Goal: Information Seeking & Learning: Learn about a topic

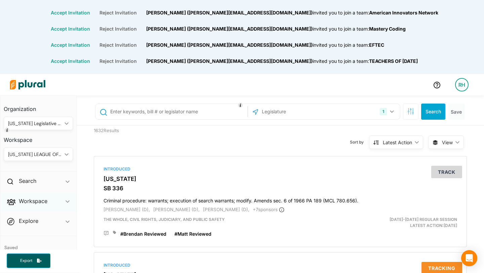
click at [58, 201] on div "Workspace ic_keyboard_arrow_down" at bounding box center [38, 202] width 76 height 18
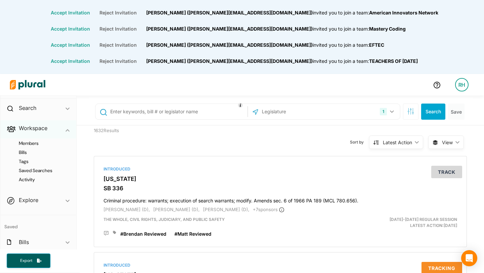
scroll to position [75, 0]
click at [64, 241] on div "Bills ic_keyboard_arrow_down" at bounding box center [38, 241] width 76 height 18
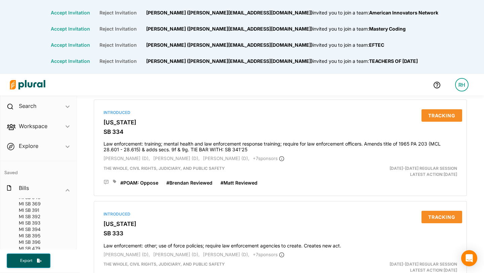
scroll to position [166, 0]
click at [62, 125] on div "Workspace ic_keyboard_arrow_down" at bounding box center [38, 127] width 76 height 18
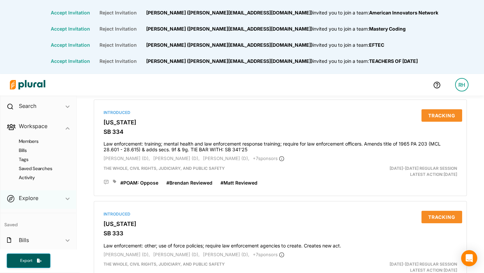
click at [66, 200] on icon "ic_keyboard_arrow_down" at bounding box center [68, 198] width 4 height 3
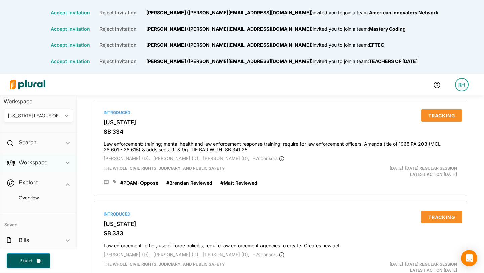
scroll to position [0, 0]
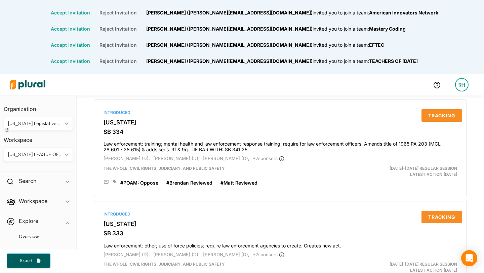
click at [64, 146] on div "Workspace [US_STATE] LEAGUE OF CONSERVATION VOTERS ic_keyboard_arrow_down *[US_…" at bounding box center [38, 145] width 69 height 31
click at [65, 152] on div "[US_STATE] LEAGUE OF CONSERVATION VOTERS ic_keyboard_arrow_down" at bounding box center [38, 154] width 69 height 13
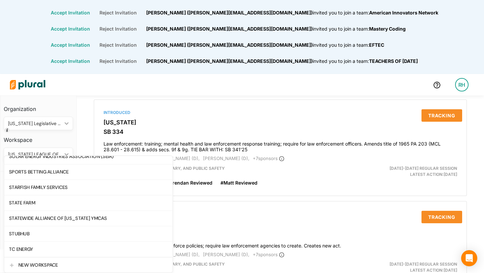
scroll to position [1137, 0]
click at [48, 202] on div "STATE FARM" at bounding box center [88, 202] width 159 height 6
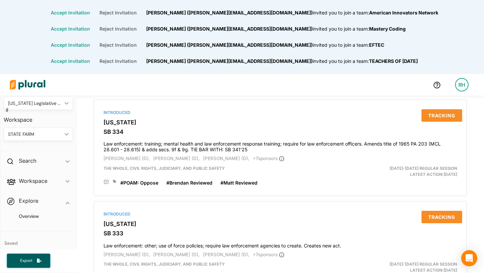
scroll to position [39, 0]
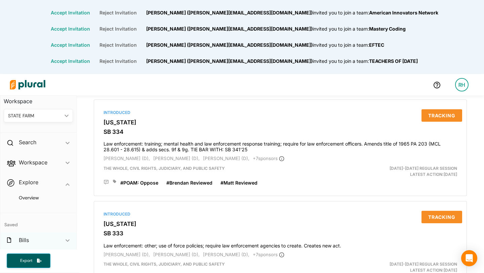
click at [67, 241] on polygon at bounding box center [68, 240] width 4 height 2
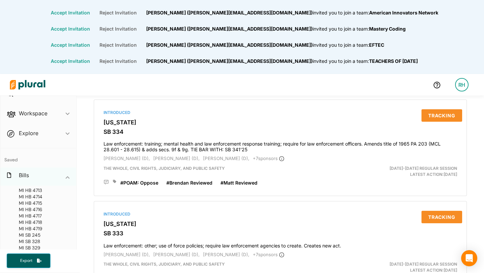
scroll to position [94, 0]
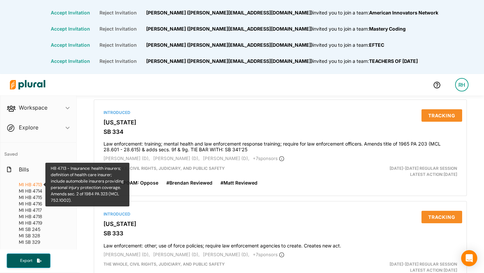
click at [40, 186] on span "HB 4713" at bounding box center [33, 185] width 17 height 6
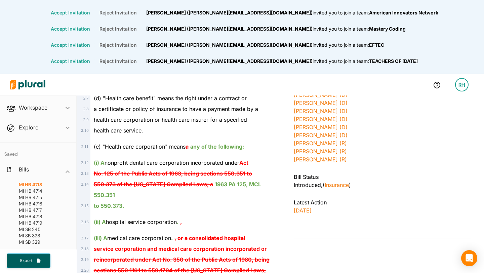
scroll to position [242, 0]
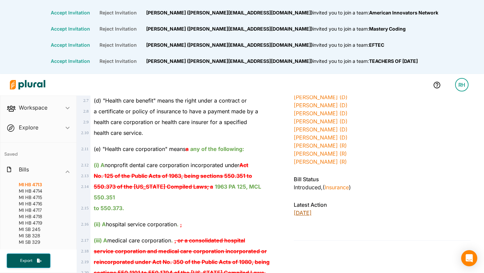
click at [311, 212] on p "[DATE]" at bounding box center [382, 213] width 177 height 8
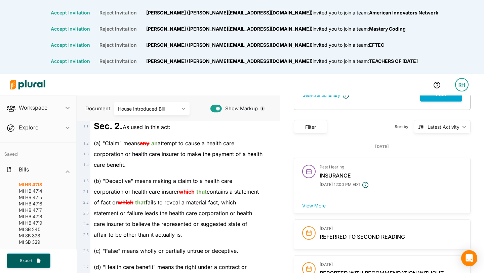
scroll to position [75, 0]
click at [58, 108] on div "Workspace ic_keyboard_arrow_down" at bounding box center [38, 109] width 76 height 18
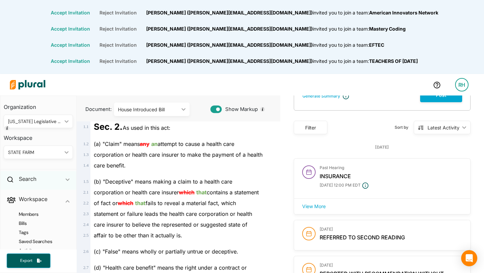
scroll to position [0, 0]
click at [63, 155] on icon "ic_keyboard_arrow_down" at bounding box center [65, 154] width 7 height 3
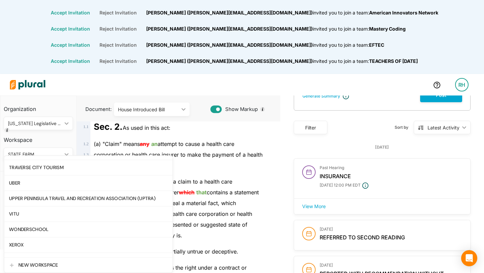
scroll to position [1302, 0]
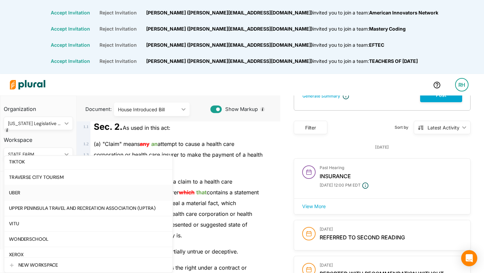
click at [49, 192] on div "UBER" at bounding box center [88, 193] width 159 height 6
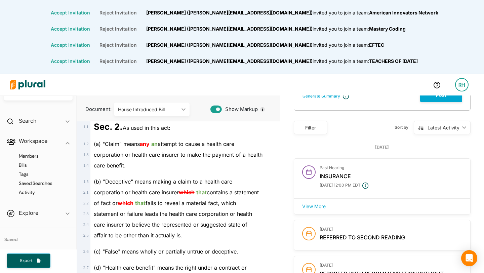
scroll to position [75, 0]
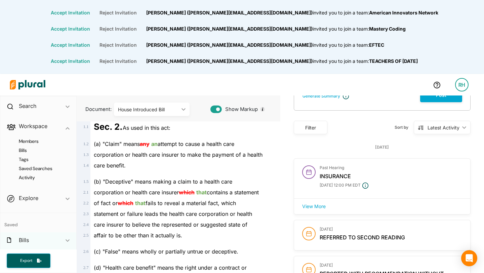
click at [69, 240] on polygon at bounding box center [68, 240] width 4 height 2
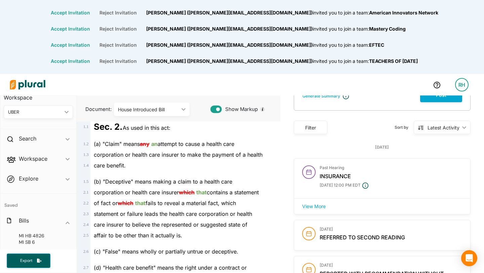
scroll to position [0, 0]
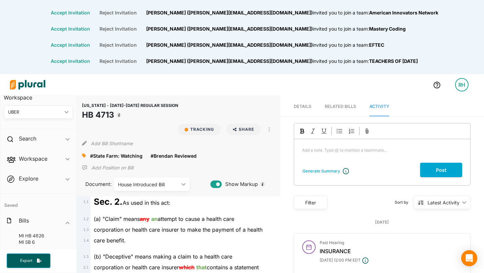
click at [26, 86] on img at bounding box center [27, 85] width 47 height 24
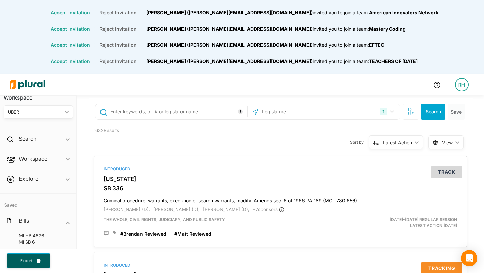
click at [139, 112] on input "text" at bounding box center [178, 111] width 136 height 13
type input "360"
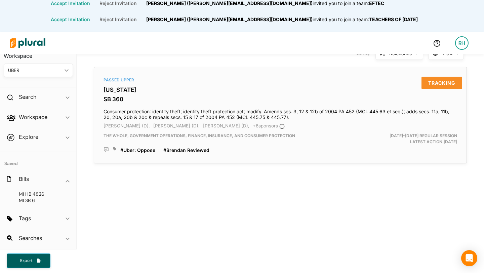
scroll to position [38, 0]
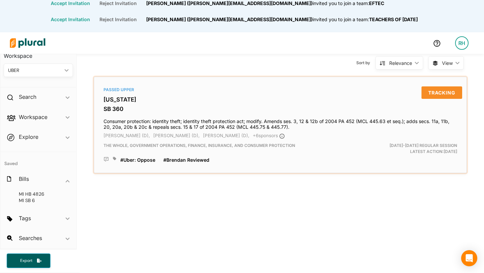
click at [121, 97] on h3 "[US_STATE]" at bounding box center [281, 99] width 354 height 7
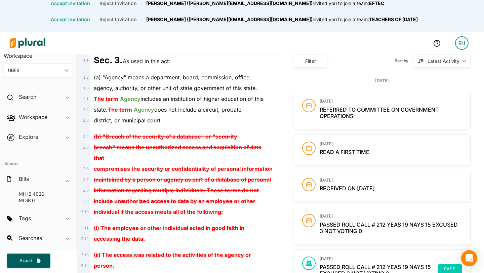
scroll to position [94, 0]
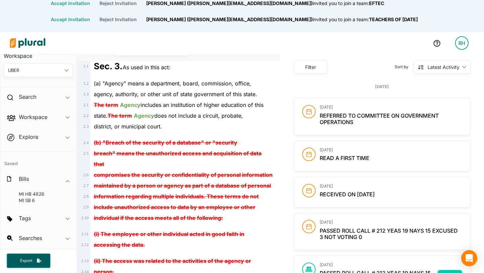
click at [311, 115] on circle at bounding box center [309, 111] width 13 height 13
click at [364, 123] on h2 "referred to Committee on Government Operations" at bounding box center [391, 119] width 143 height 13
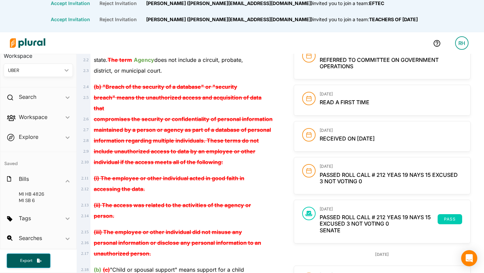
scroll to position [150, 0]
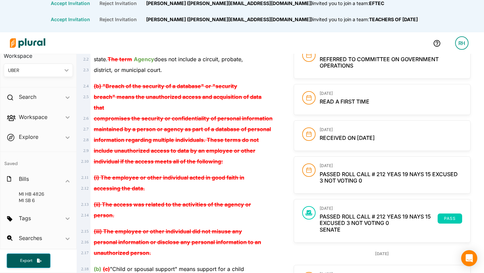
click at [452, 220] on span "pass" at bounding box center [450, 219] width 16 height 4
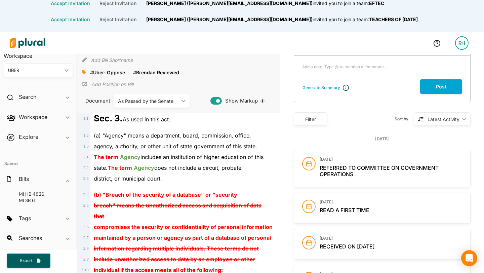
scroll to position [0, 0]
